Goal: Information Seeking & Learning: Find specific page/section

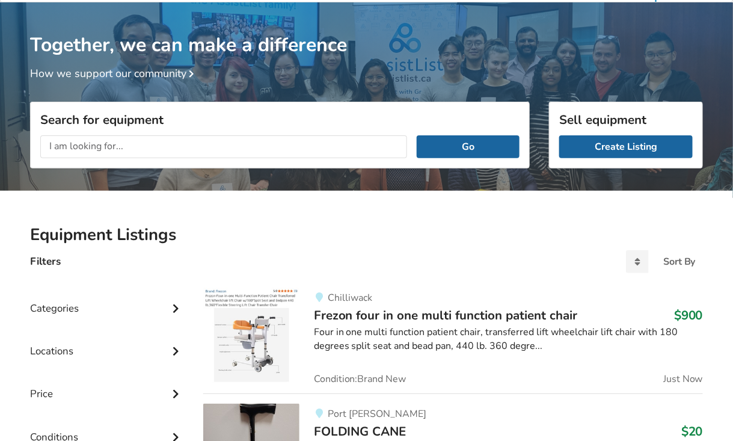
click at [201, 141] on input "text" at bounding box center [223, 146] width 367 height 23
click at [417, 135] on button "Go" at bounding box center [468, 146] width 103 height 23
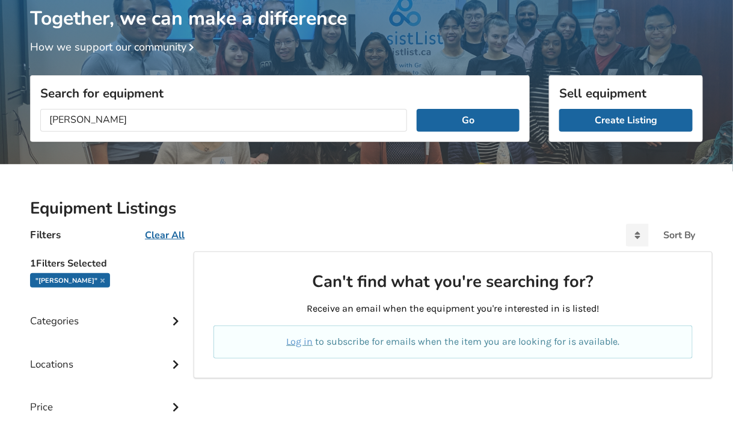
scroll to position [52, 0]
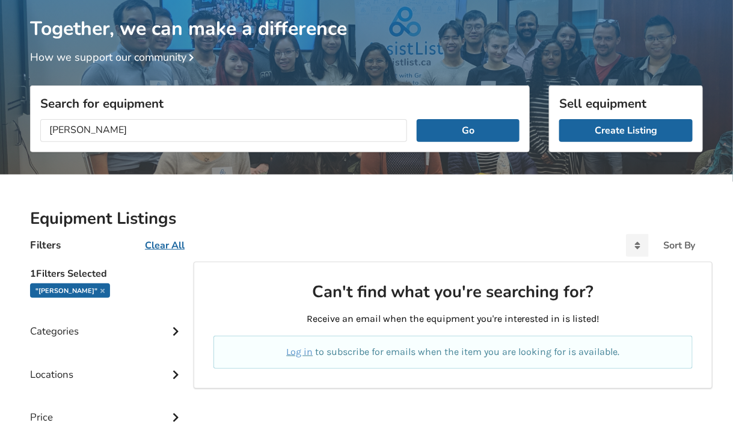
click at [417, 119] on button "Go" at bounding box center [468, 130] width 103 height 23
drag, startPoint x: 105, startPoint y: 132, endPoint x: -62, endPoint y: 104, distance: 169.4
click at [0, 104] on html "Listings Blog Resources Our Partners About Us About AssistList Our Story Our Te…" at bounding box center [366, 168] width 733 height 441
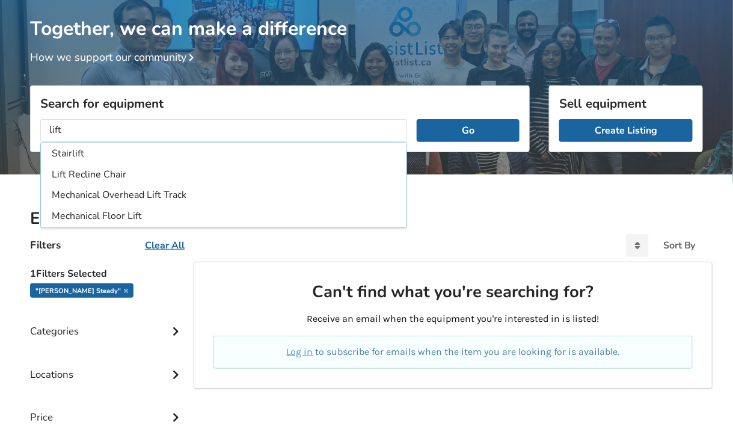
click at [417, 119] on button "Go" at bounding box center [468, 130] width 103 height 23
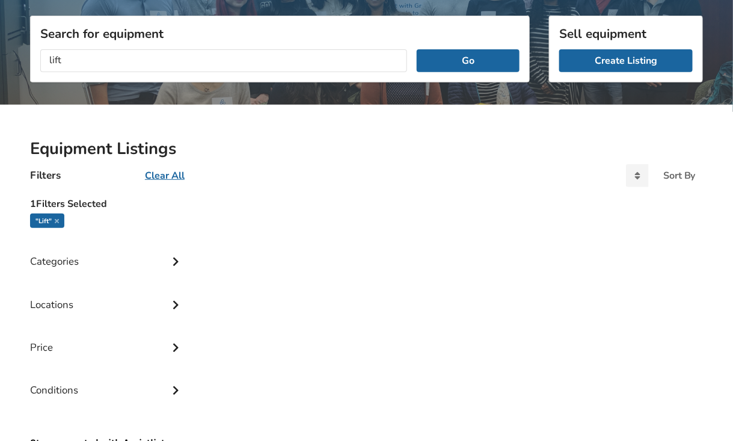
scroll to position [112, 0]
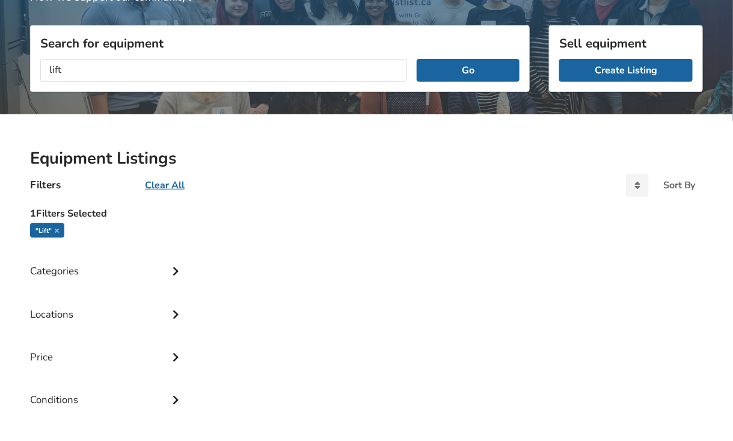
click at [129, 264] on div "Categories" at bounding box center [107, 261] width 154 height 43
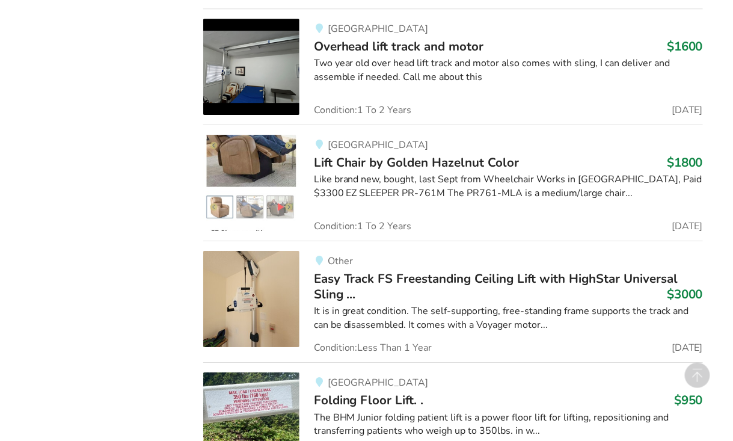
scroll to position [1142, 0]
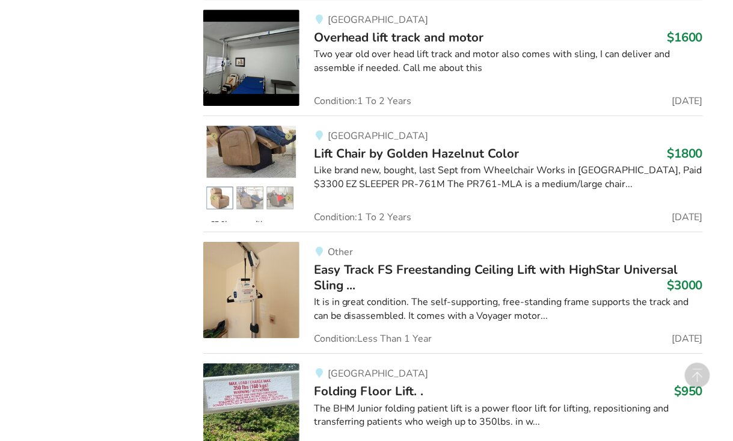
drag, startPoint x: 133, startPoint y: 260, endPoint x: 114, endPoint y: 307, distance: 51.2
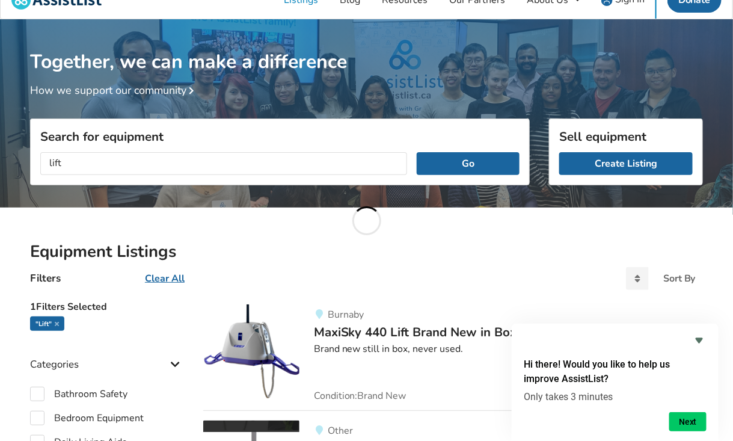
scroll to position [0, 0]
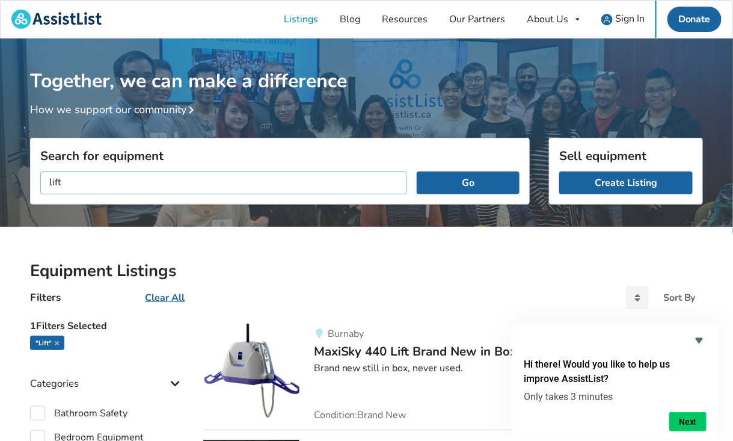
drag, startPoint x: 135, startPoint y: 184, endPoint x: -50, endPoint y: 141, distance: 190.1
click at [0, 141] on html "Listings Blog Resources Our Partners About Us About AssistList Our Story Our Te…" at bounding box center [366, 220] width 733 height 441
type input "[PERSON_NAME]"
click at [417, 171] on button "Go" at bounding box center [468, 182] width 103 height 23
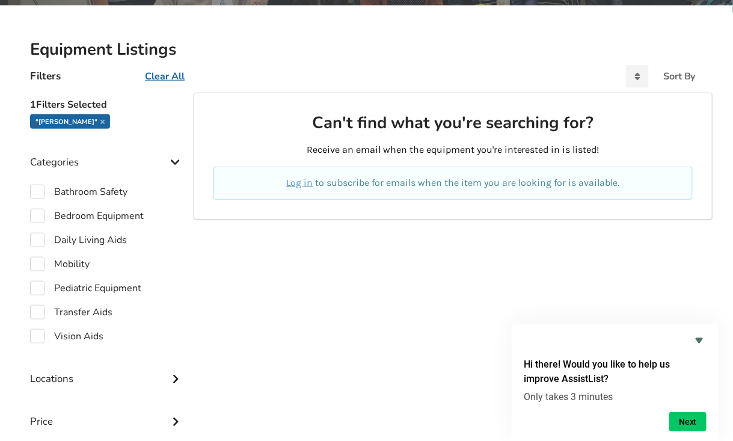
scroll to position [301, 0]
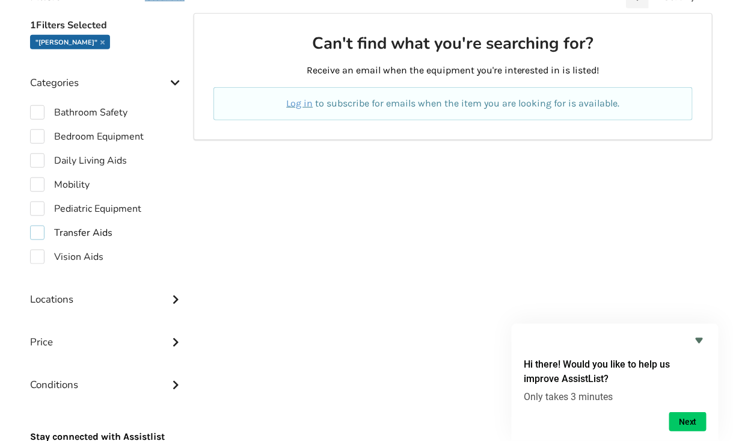
click at [32, 231] on label "Transfer Aids" at bounding box center [71, 232] width 82 height 14
checkbox input "true"
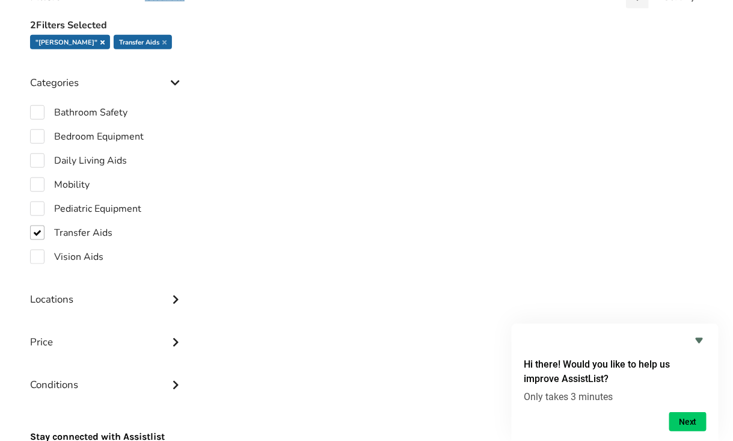
click at [100, 41] on icon at bounding box center [102, 42] width 4 height 6
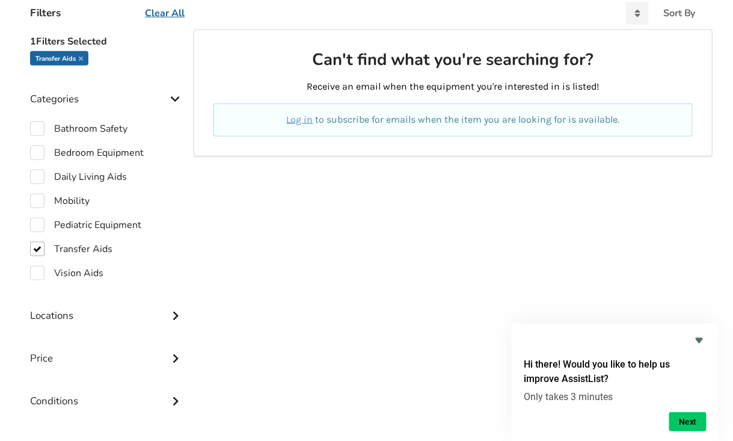
scroll to position [286, 0]
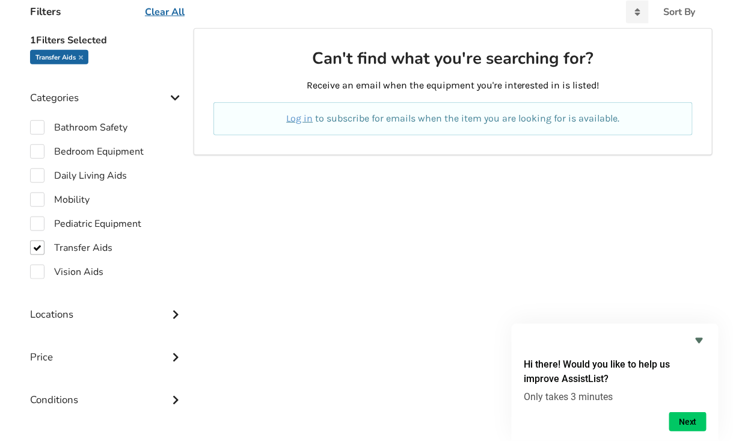
click at [655, 307] on div "Can't find what you're searching for? Receive an email when the equipment you'r…" at bounding box center [453, 262] width 519 height 468
click at [701, 340] on icon "Hide survey" at bounding box center [698, 340] width 7 height 5
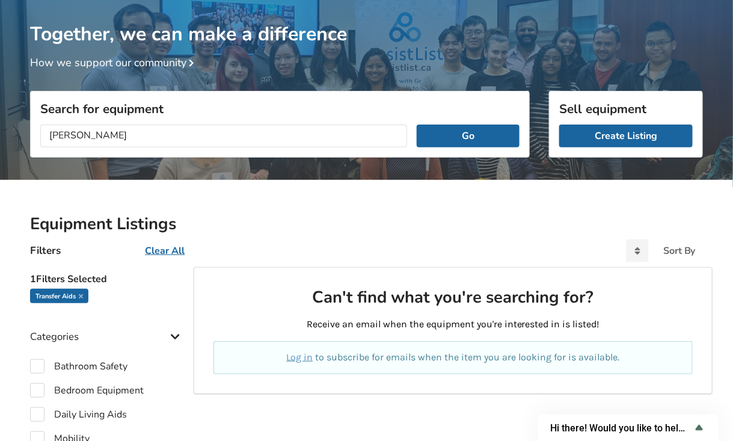
scroll to position [0, 0]
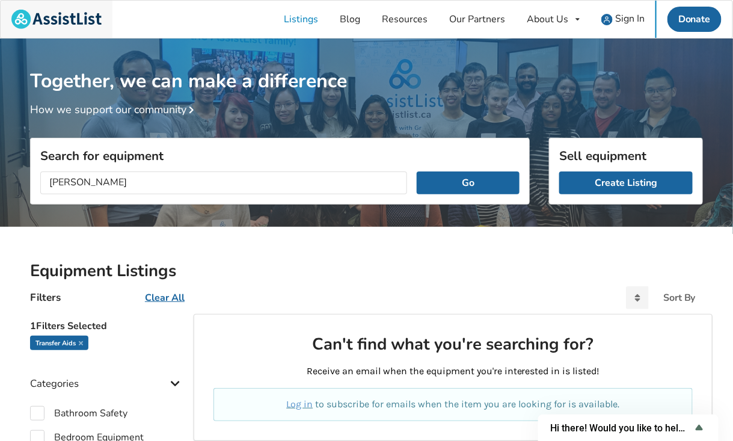
click at [61, 13] on img at bounding box center [56, 19] width 90 height 19
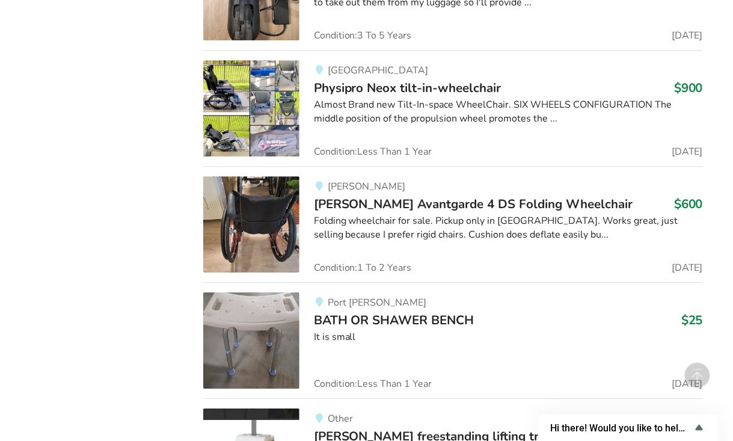
scroll to position [2339, 0]
